Goal: Understand process/instructions: Learn how to perform a task or action

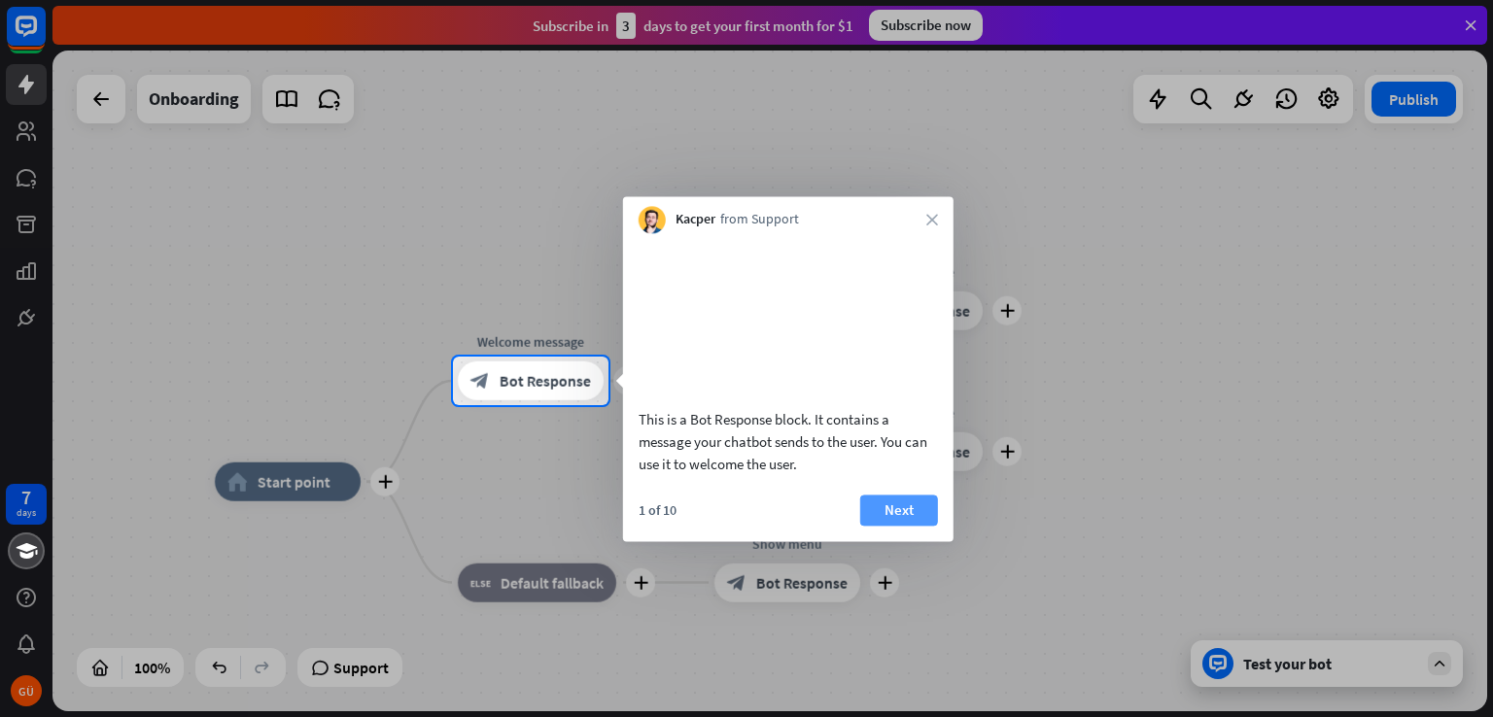
click at [926, 526] on button "Next" at bounding box center [899, 510] width 78 height 31
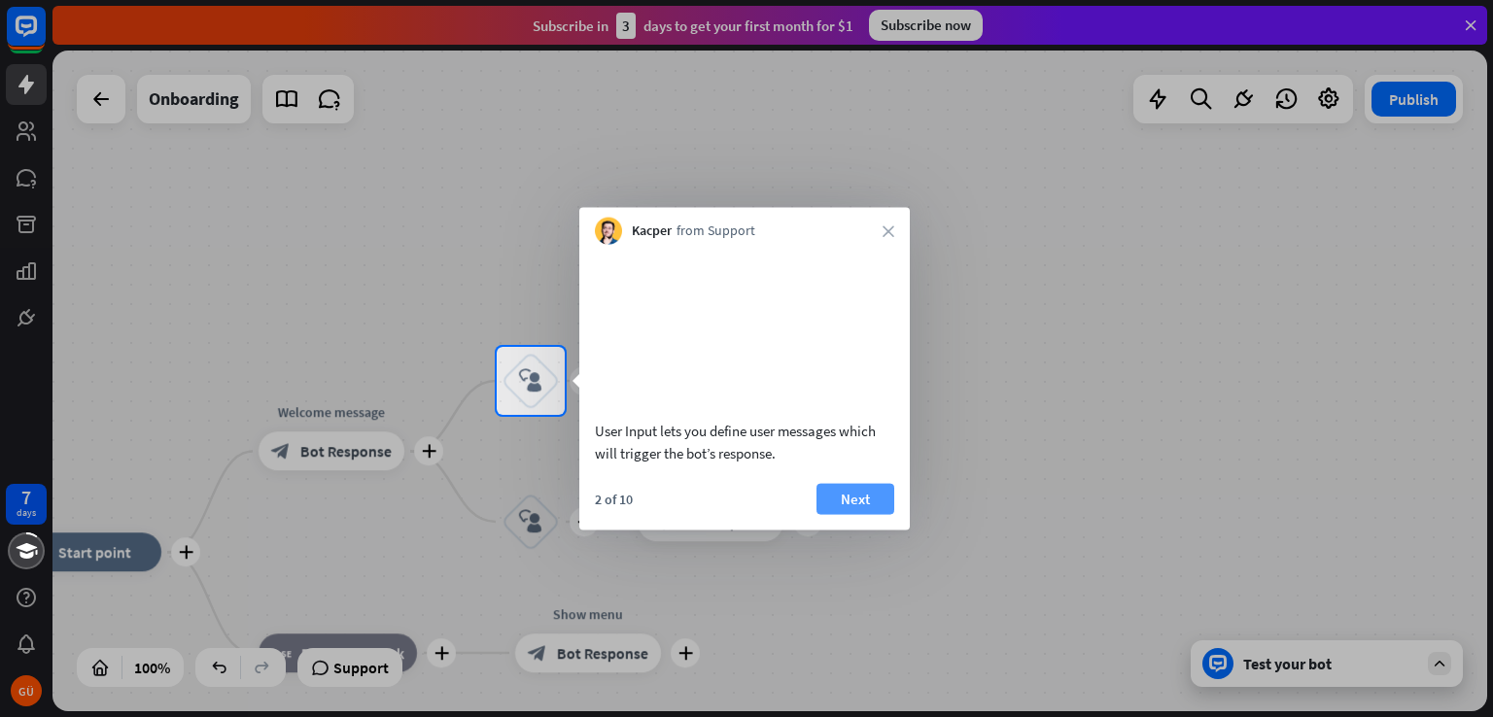
click at [850, 514] on button "Next" at bounding box center [855, 498] width 78 height 31
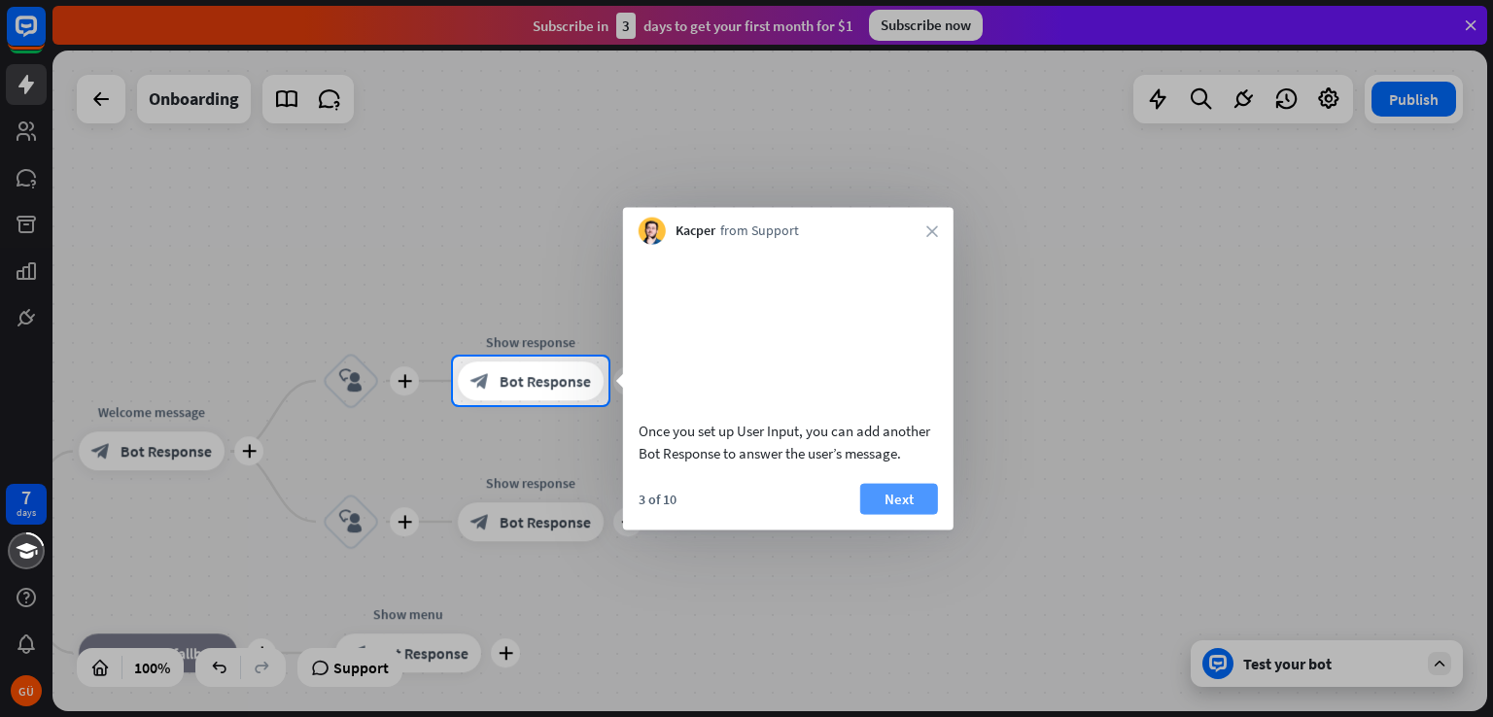
click at [899, 514] on button "Next" at bounding box center [899, 498] width 78 height 31
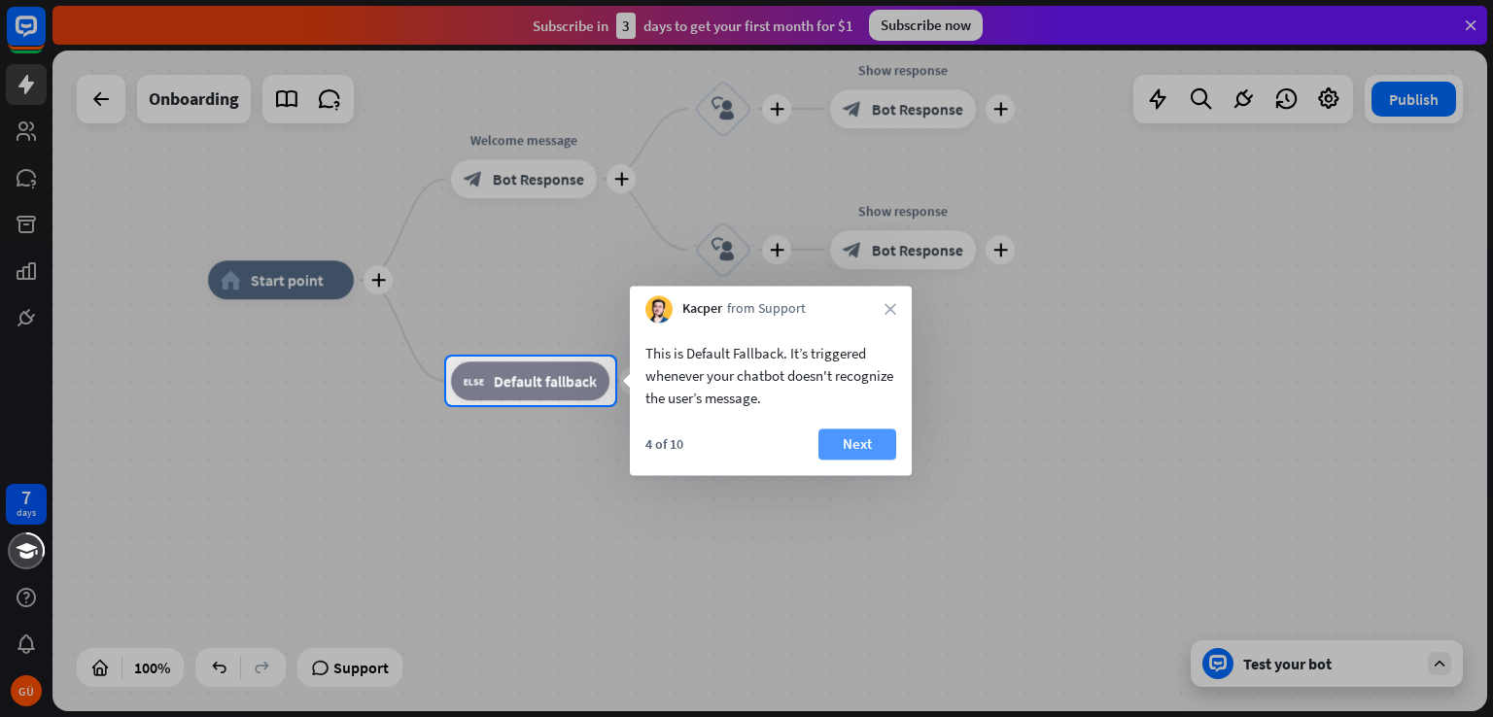
click at [861, 446] on button "Next" at bounding box center [857, 444] width 78 height 31
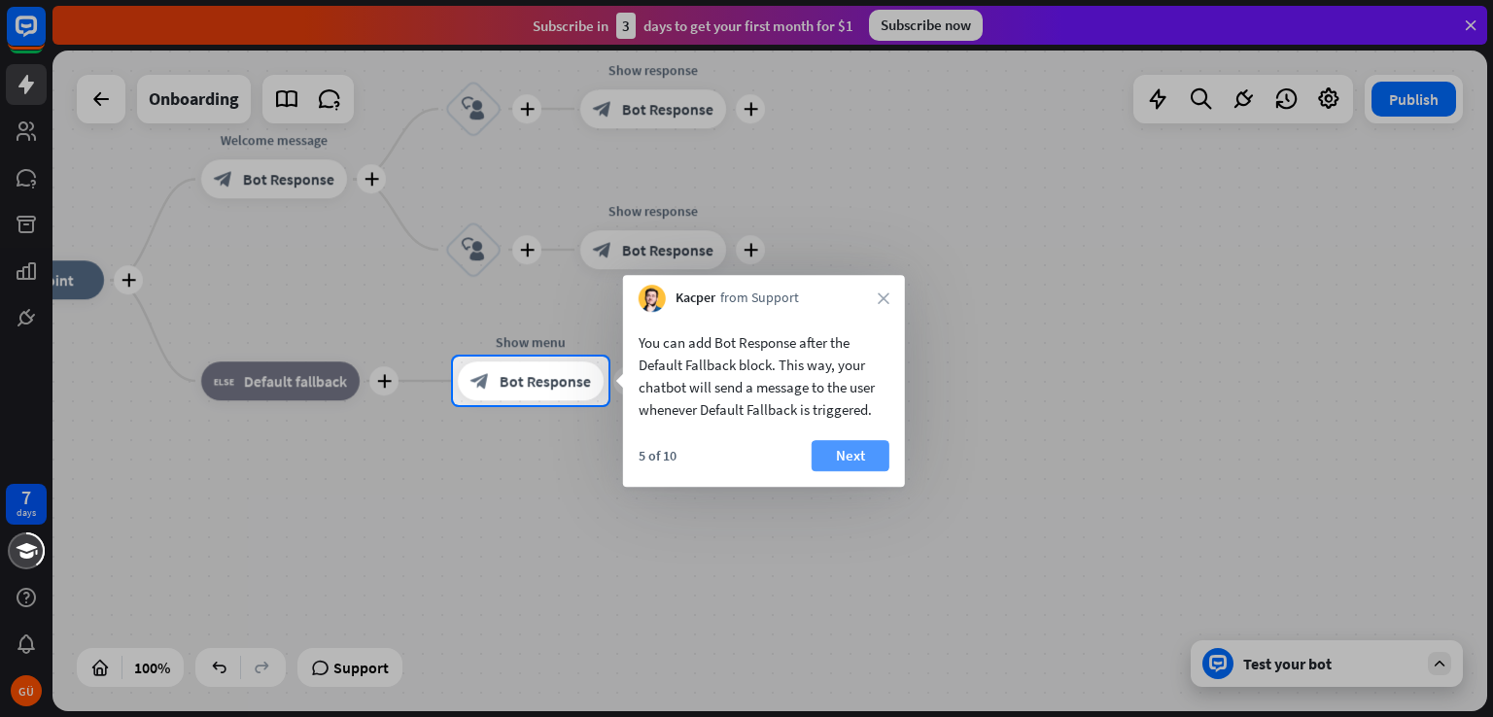
click at [867, 448] on button "Next" at bounding box center [850, 455] width 78 height 31
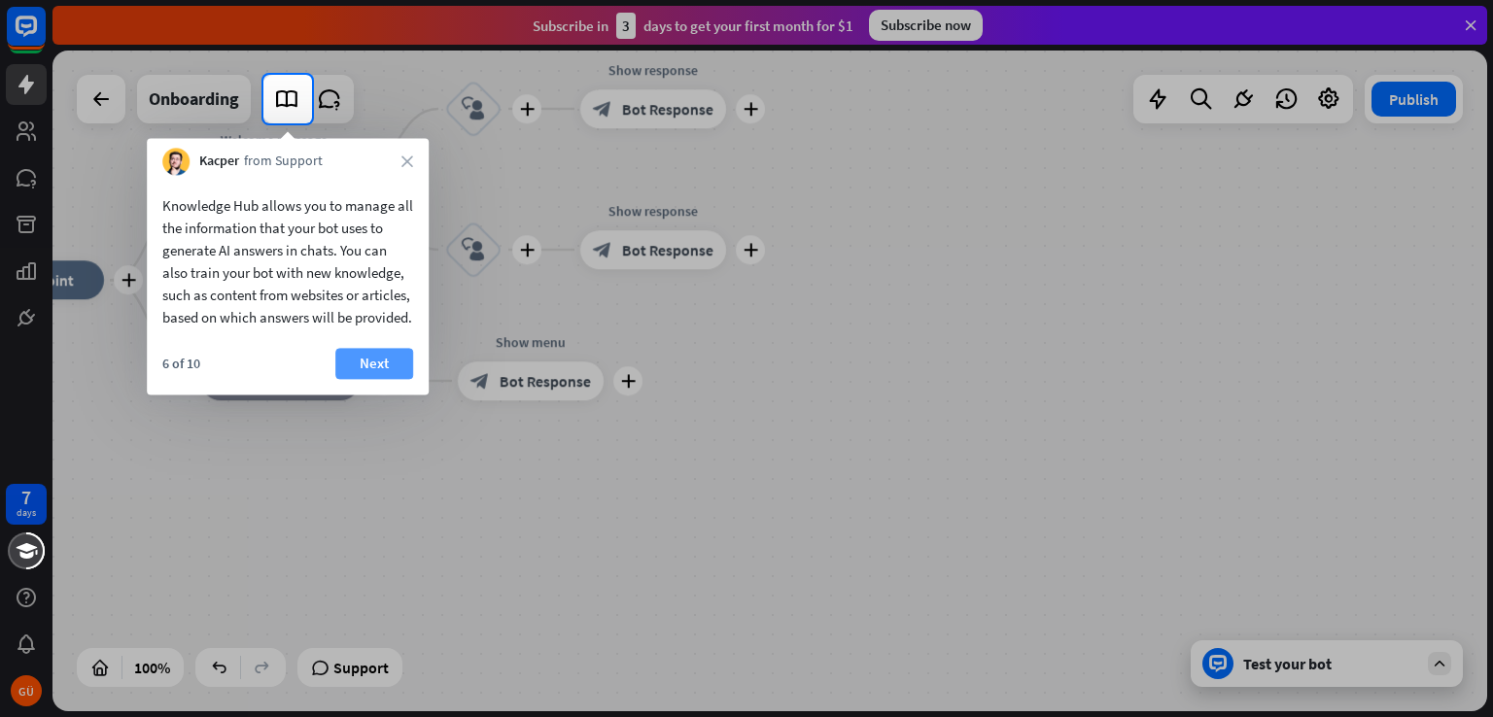
click at [380, 379] on button "Next" at bounding box center [374, 363] width 78 height 31
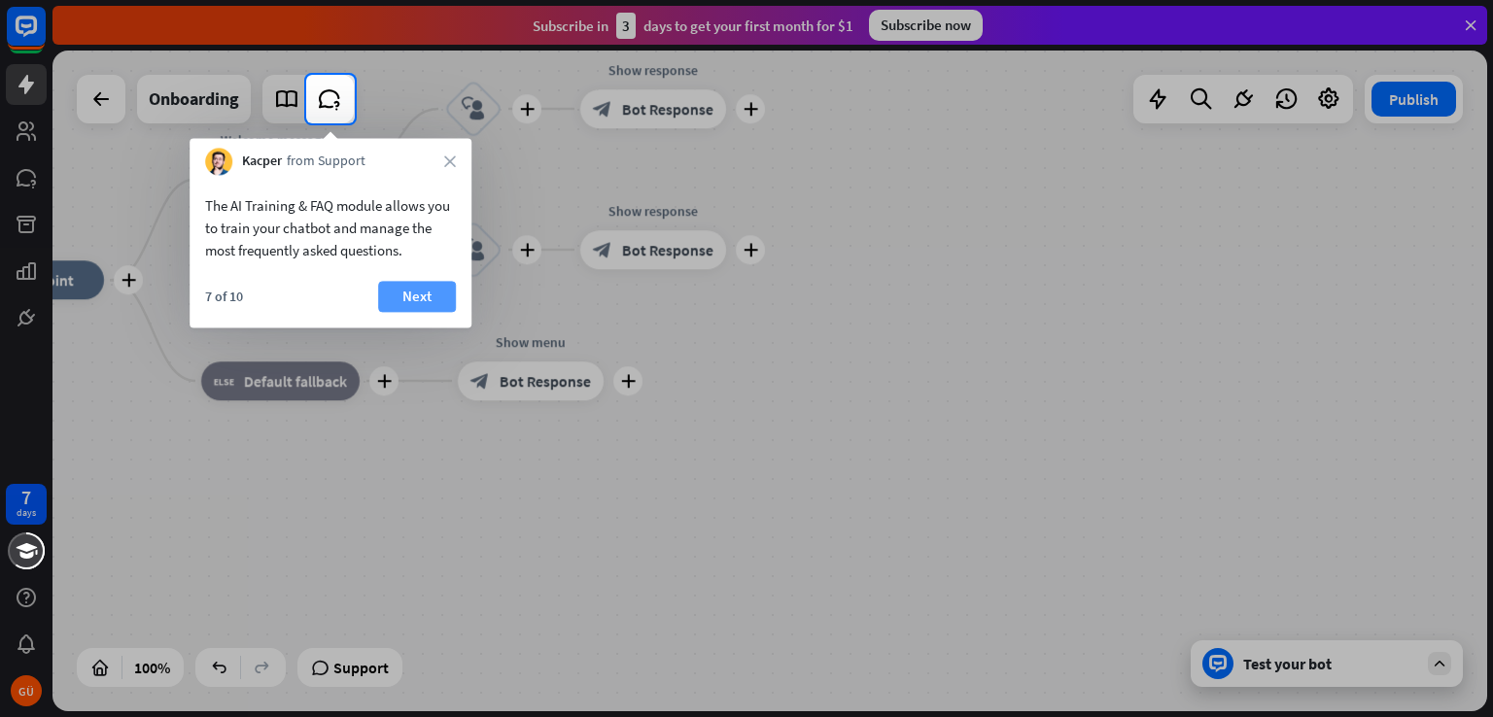
click at [422, 295] on button "Next" at bounding box center [417, 296] width 78 height 31
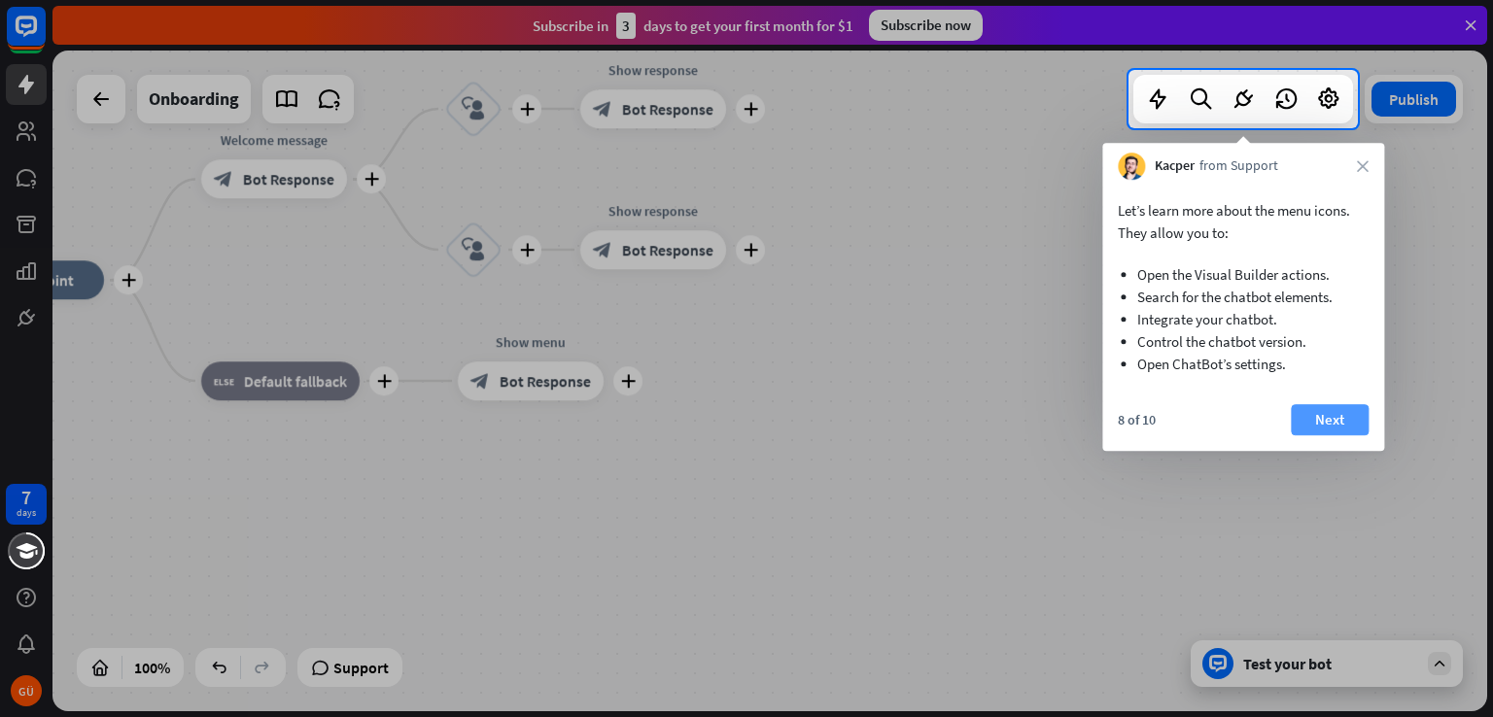
click at [1349, 417] on button "Next" at bounding box center [1330, 419] width 78 height 31
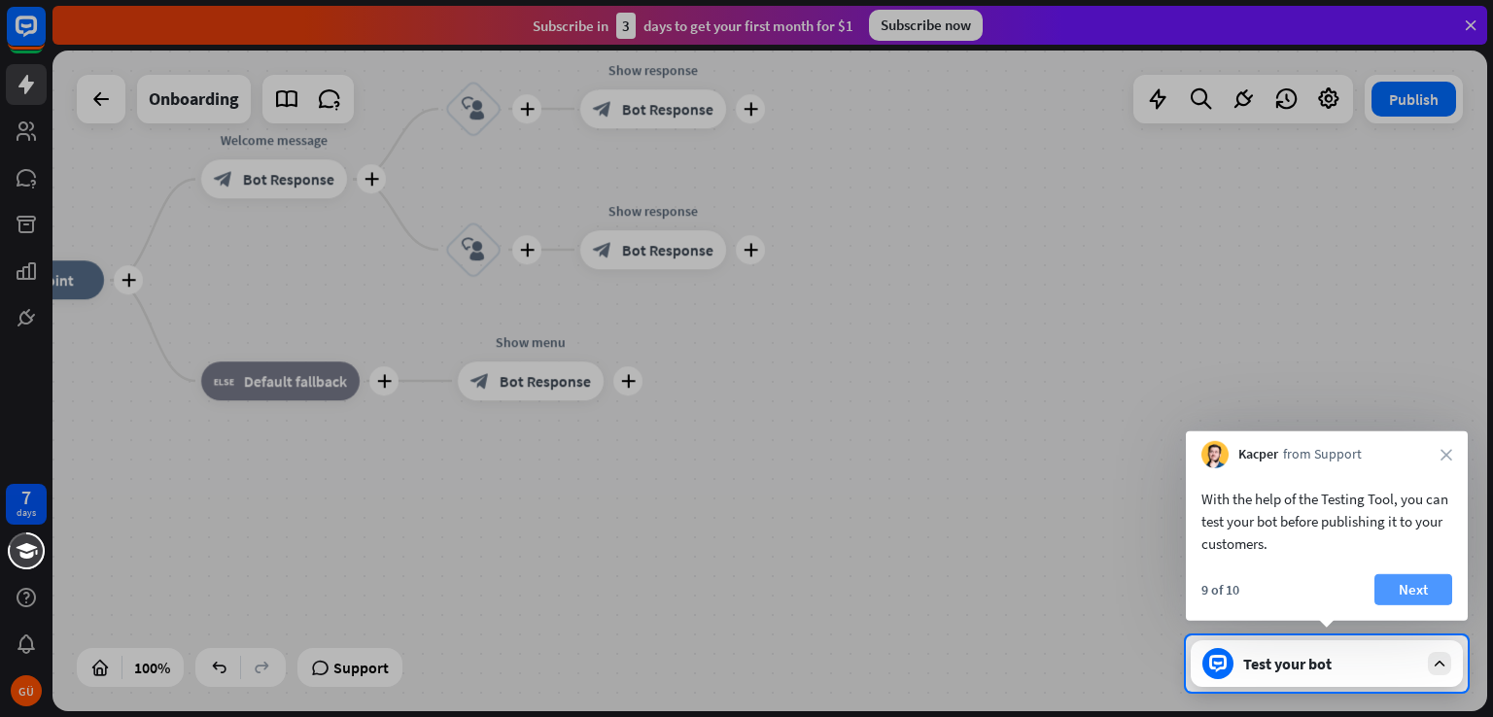
click at [1424, 597] on button "Next" at bounding box center [1413, 589] width 78 height 31
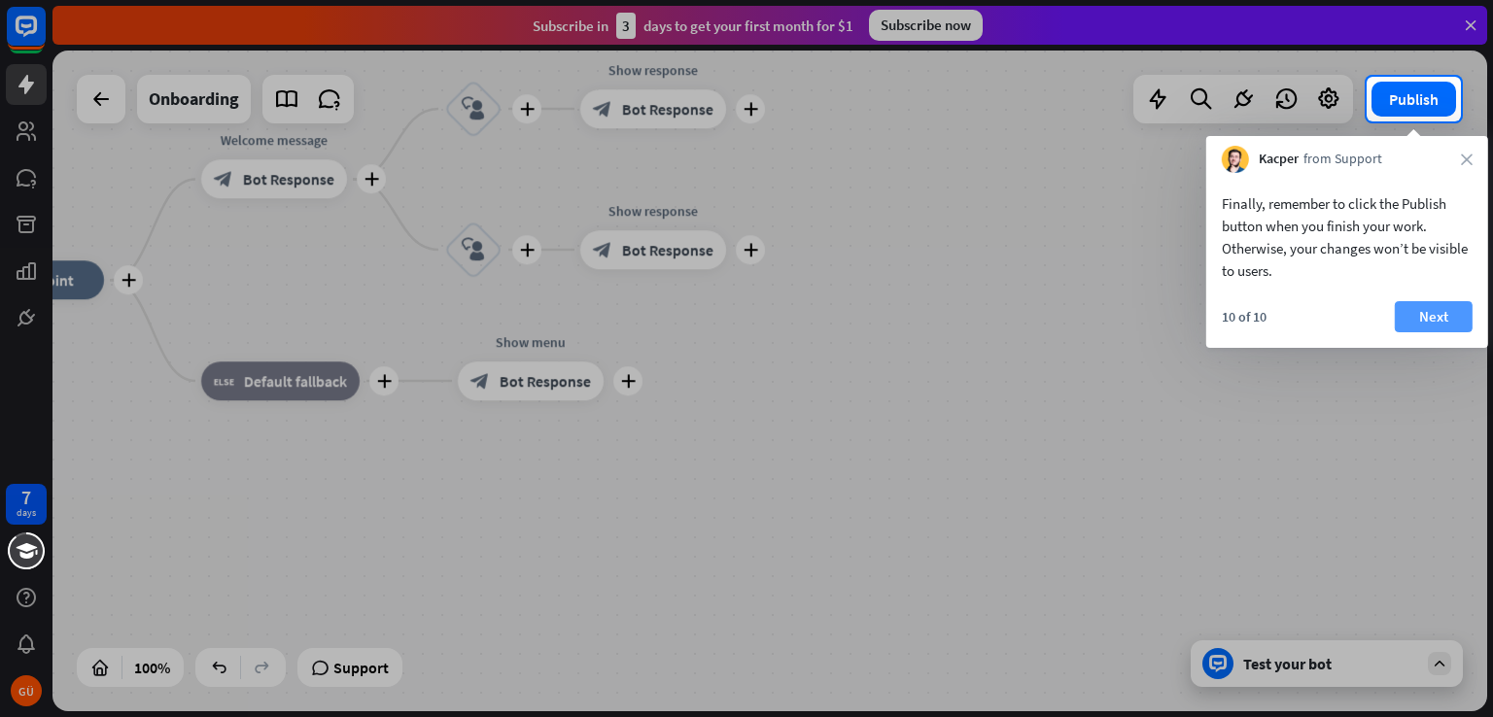
click at [1429, 317] on button "Next" at bounding box center [1434, 316] width 78 height 31
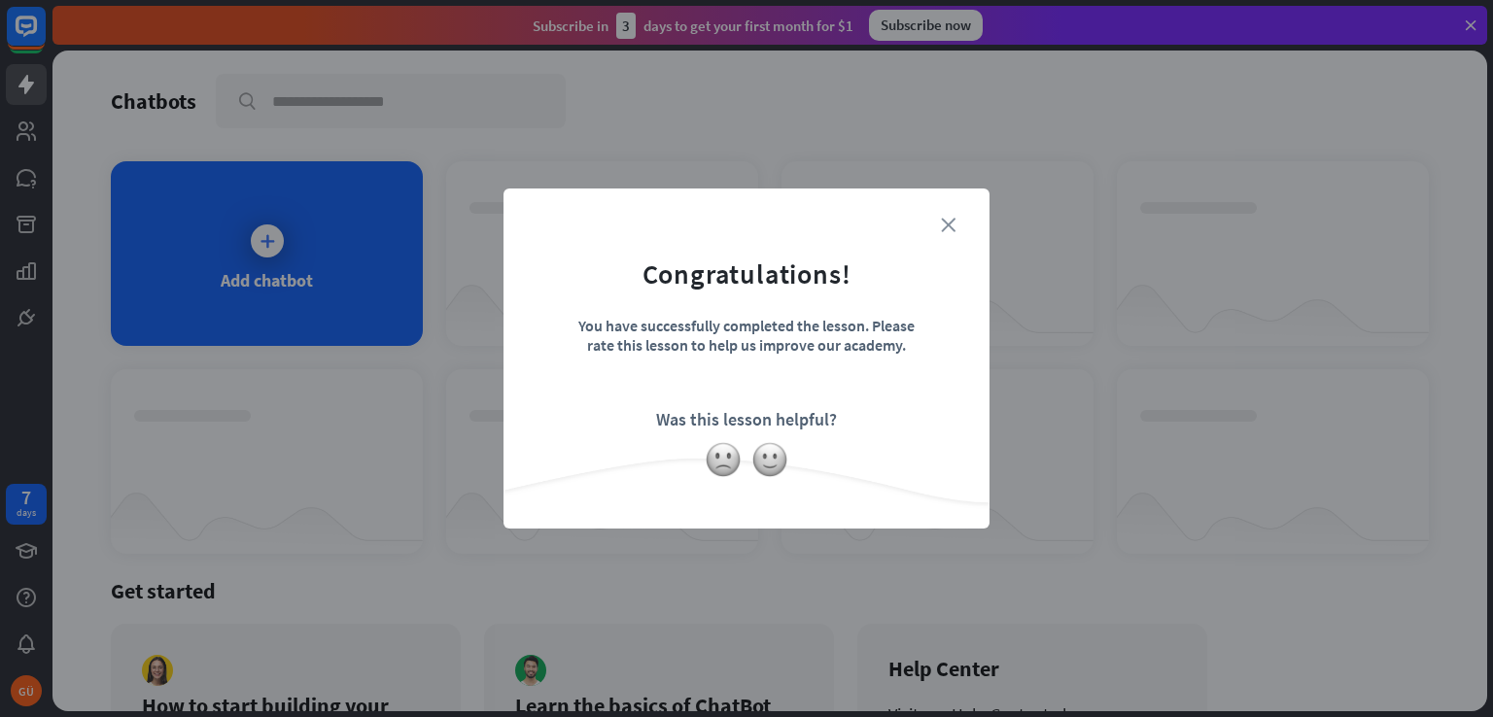
click at [948, 223] on icon "close" at bounding box center [948, 225] width 15 height 15
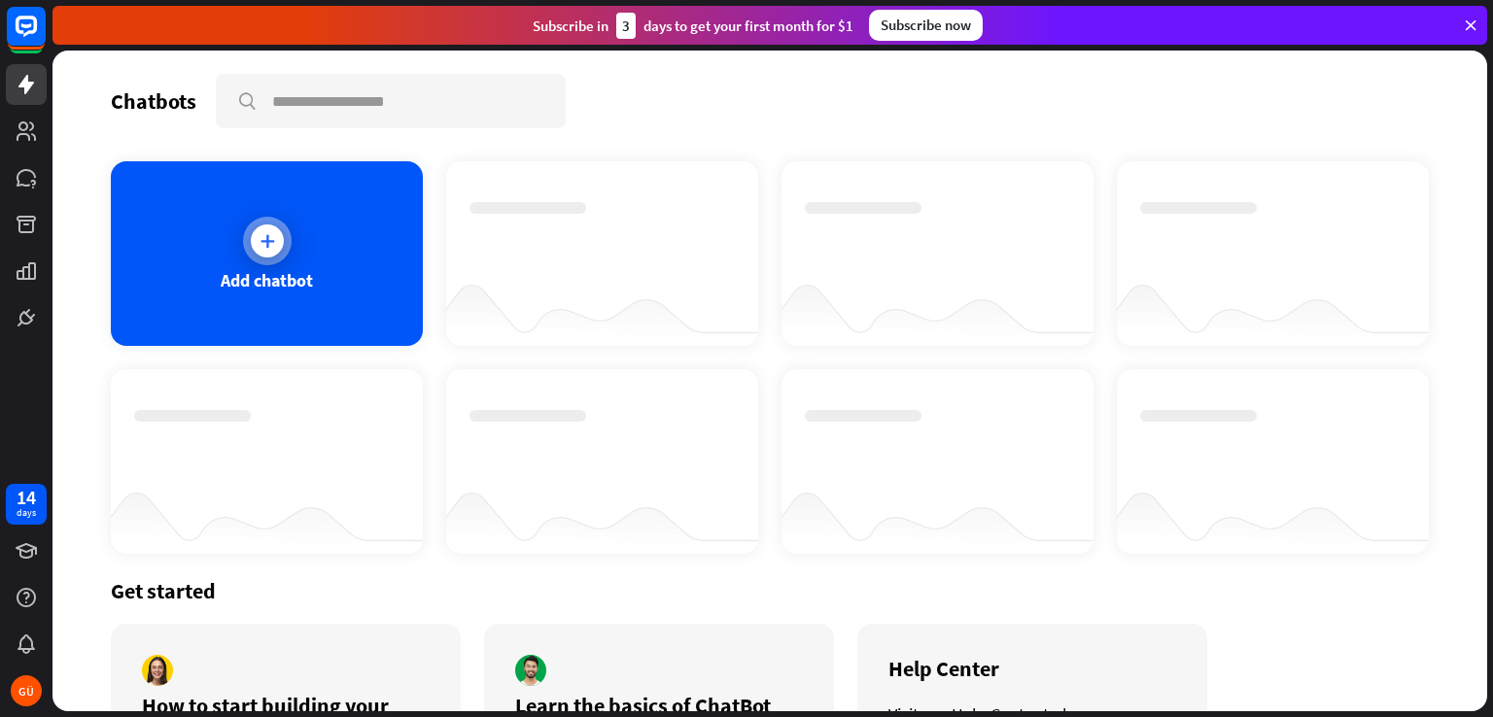
click at [251, 238] on div at bounding box center [267, 240] width 33 height 33
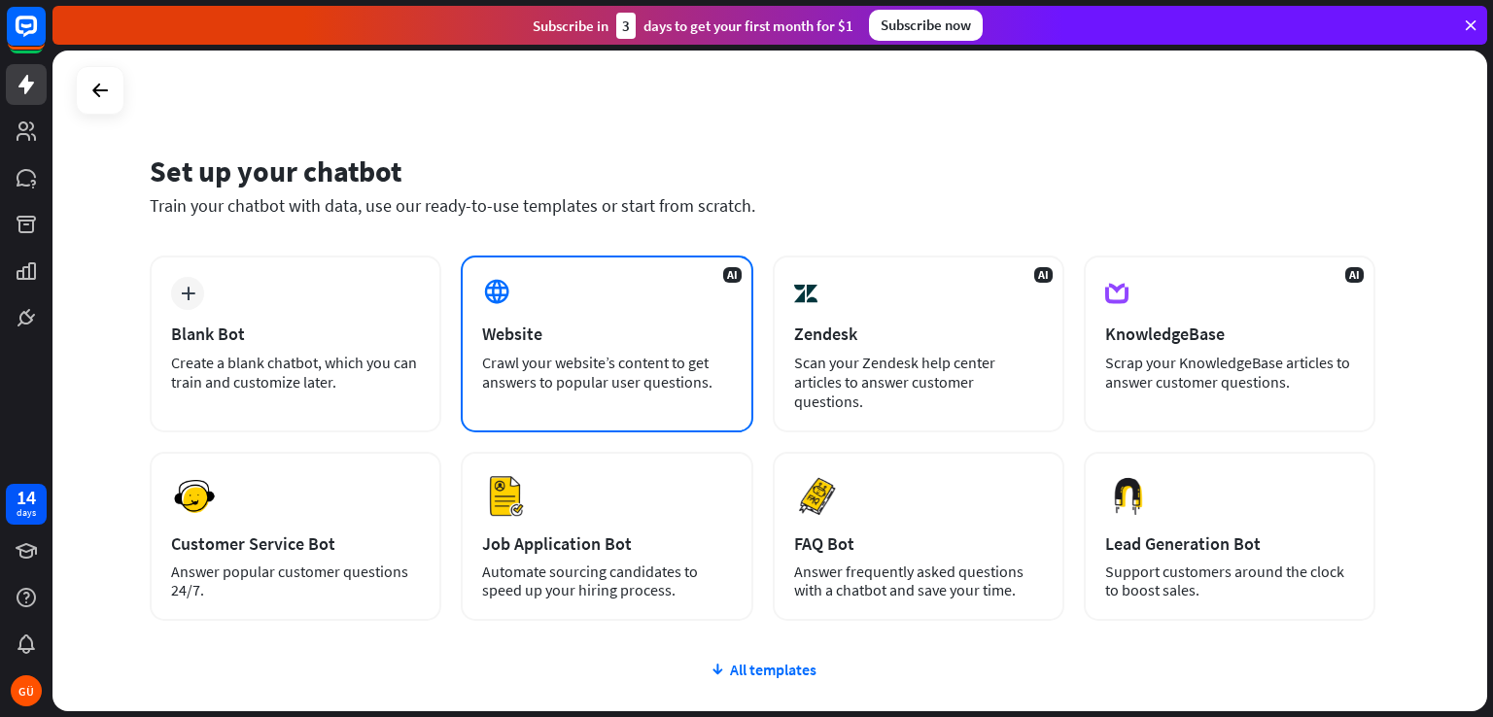
click at [511, 293] on div at bounding box center [498, 293] width 33 height 33
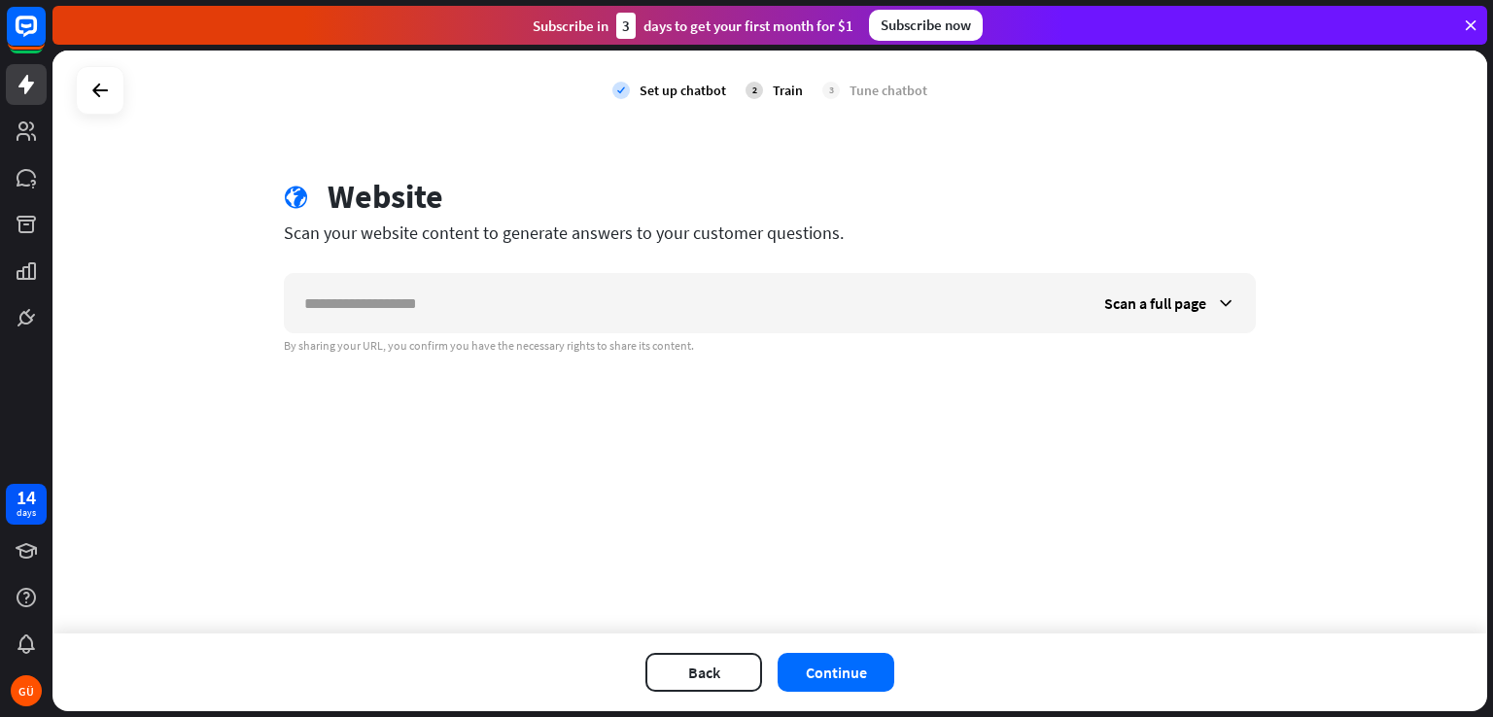
click at [0, 17] on div at bounding box center [26, 169] width 52 height 338
click at [697, 677] on button "Back" at bounding box center [703, 672] width 117 height 39
